Goal: Find specific page/section: Find specific page/section

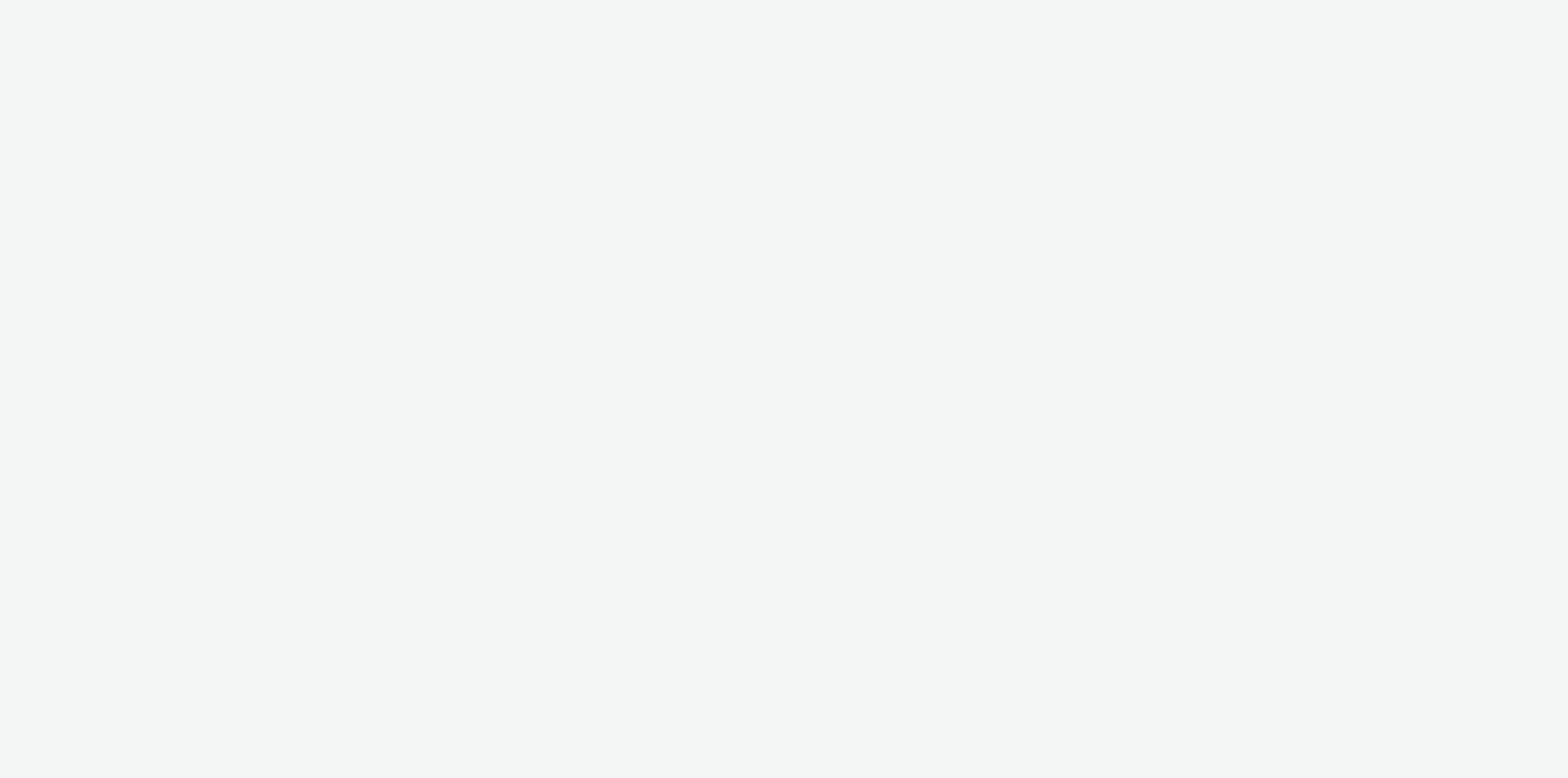
select select "79162ed7-0017-4339-93b0-3399b708648f"
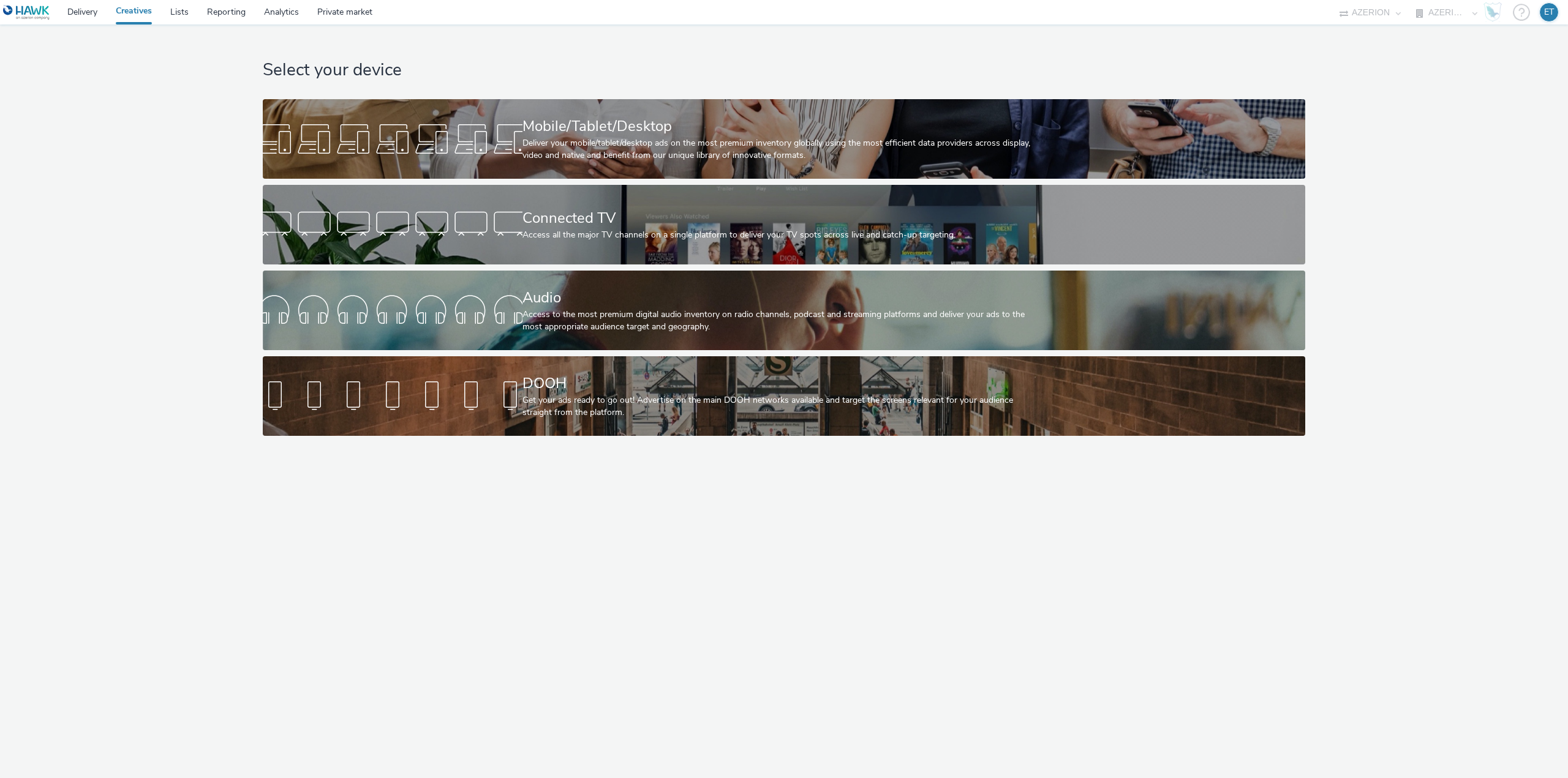
select select "79162ed7-0017-4339-93b0-3399b708648f"
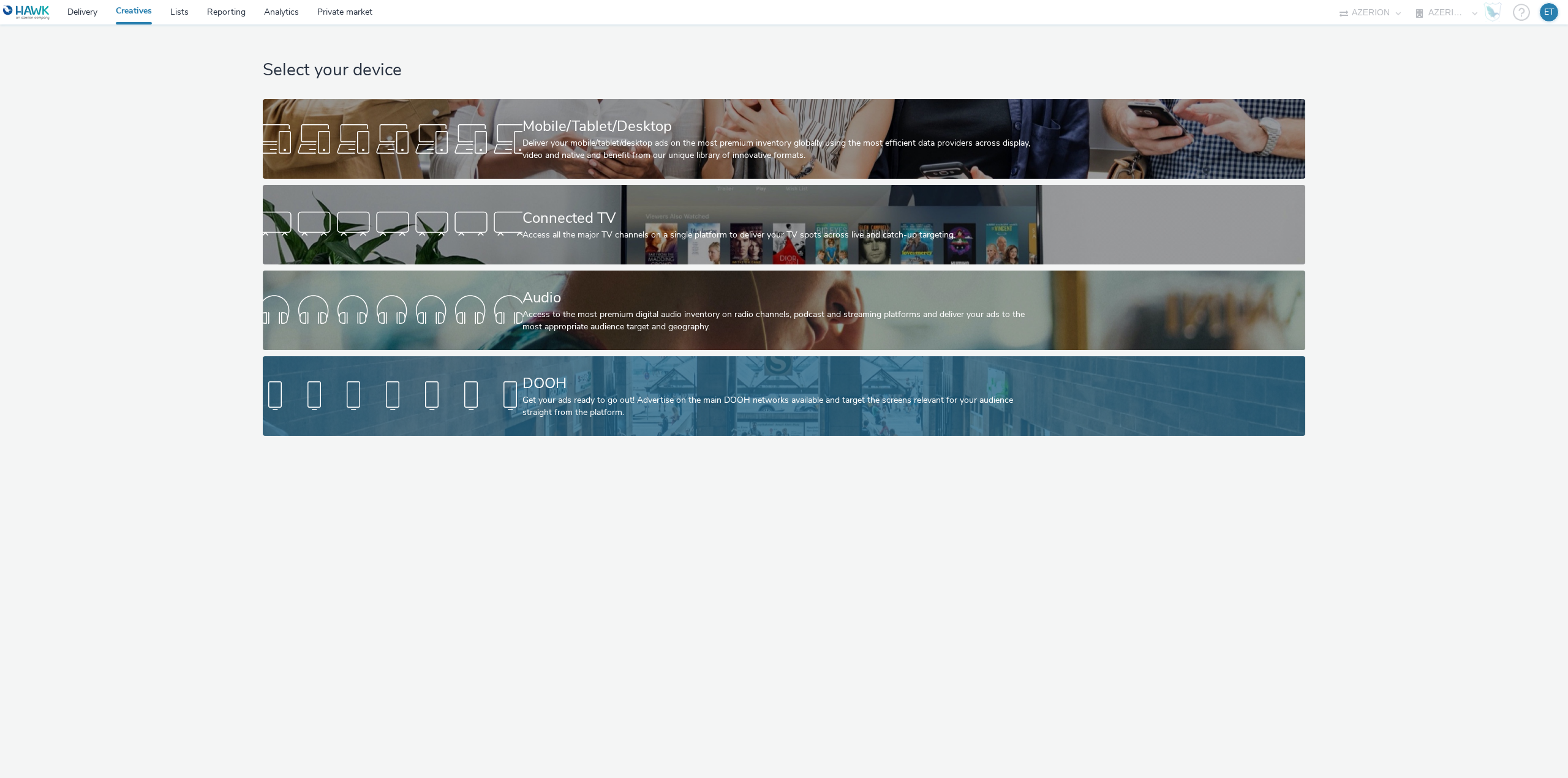
click at [626, 404] on div "Get your ads ready to go out! Advertise on the main DOOH networks available and…" at bounding box center [782, 406] width 519 height 25
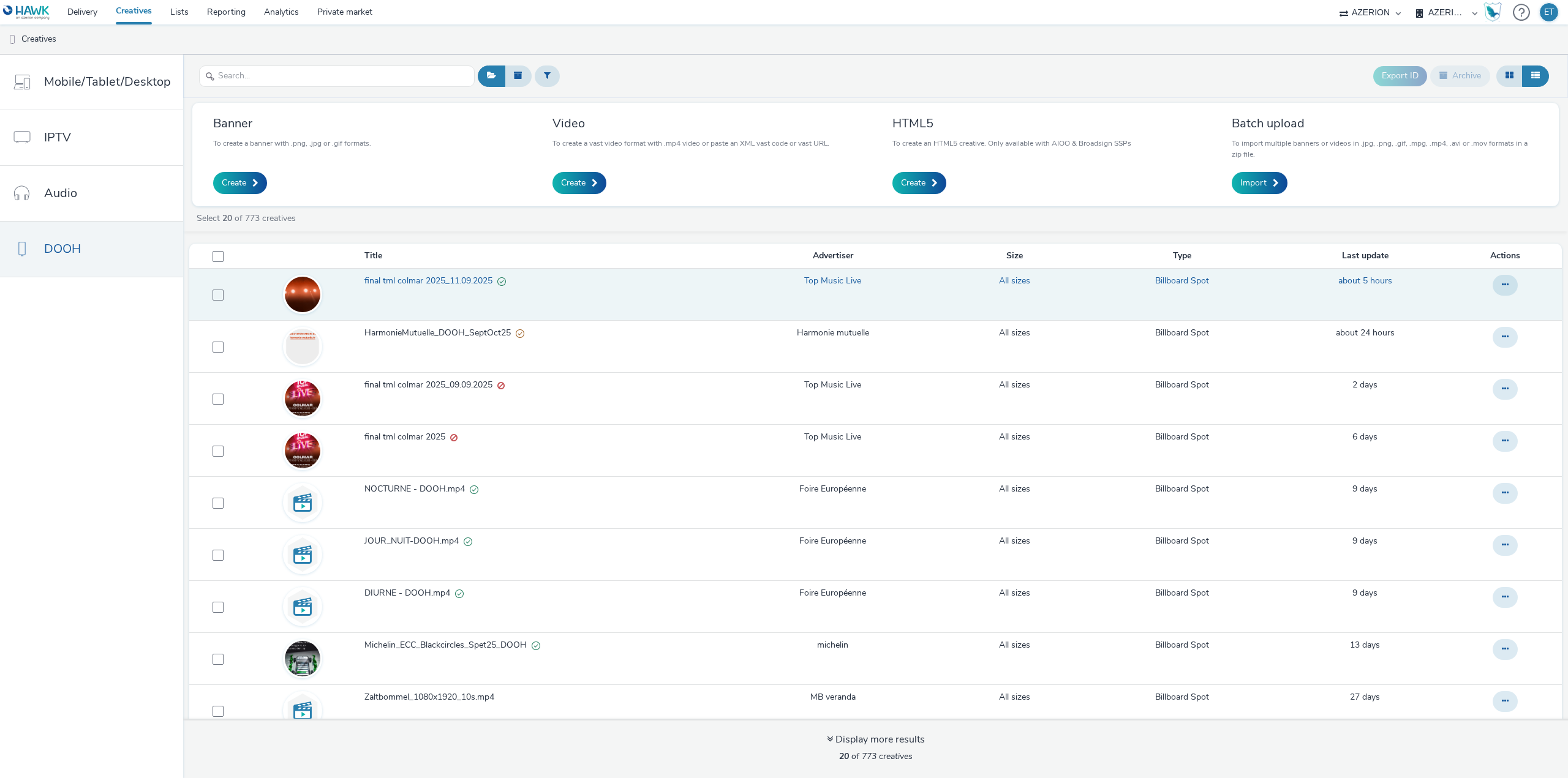
click at [477, 277] on span "final tml colmar 2025_11.09.2025" at bounding box center [431, 281] width 133 height 12
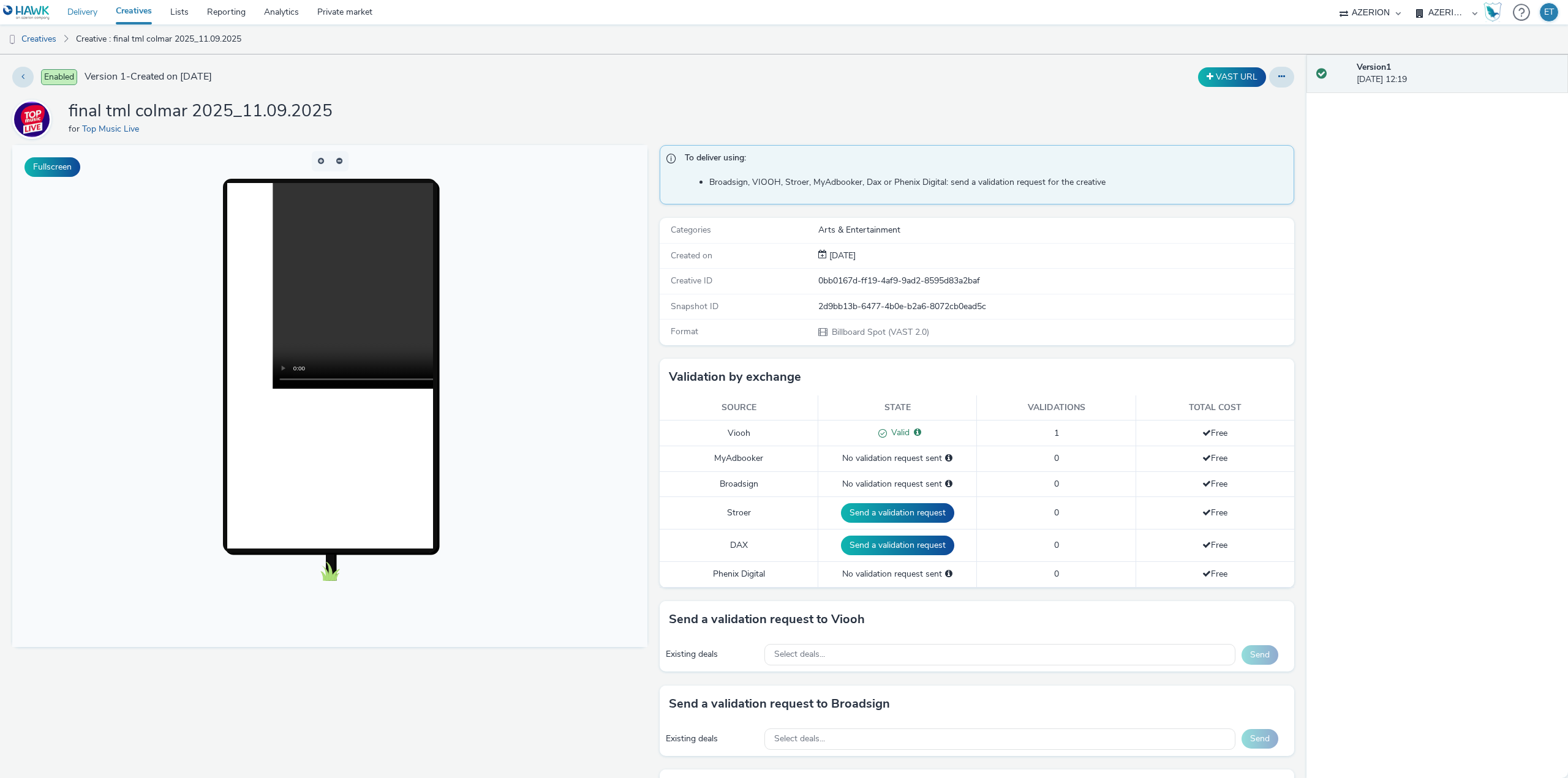
click at [83, 8] on link "Delivery" at bounding box center [82, 12] width 49 height 24
